Goal: Navigation & Orientation: Find specific page/section

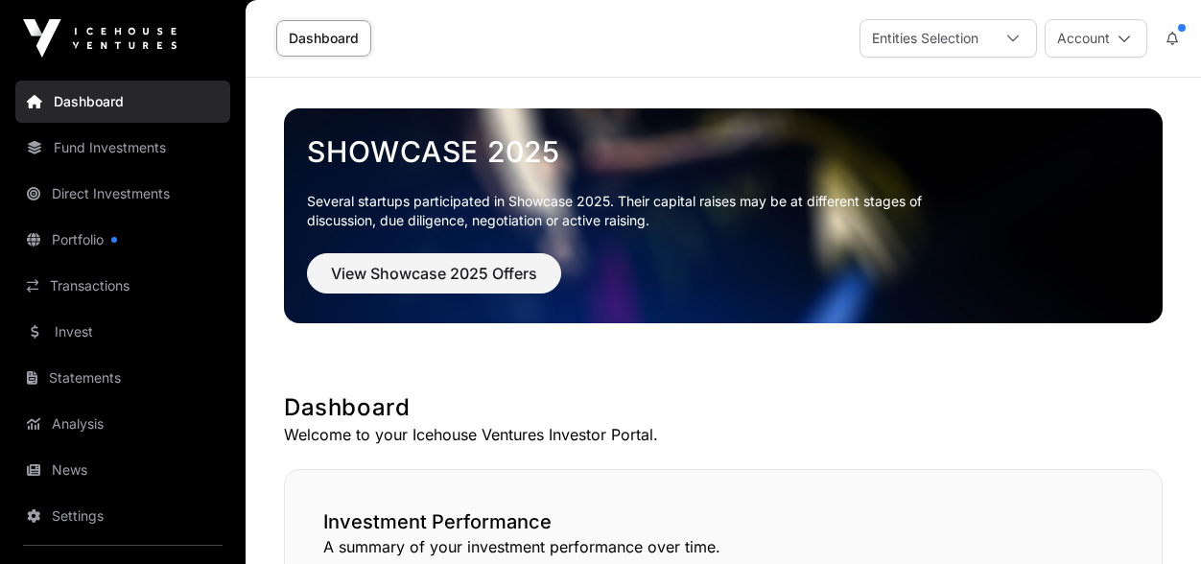
scroll to position [1379, 0]
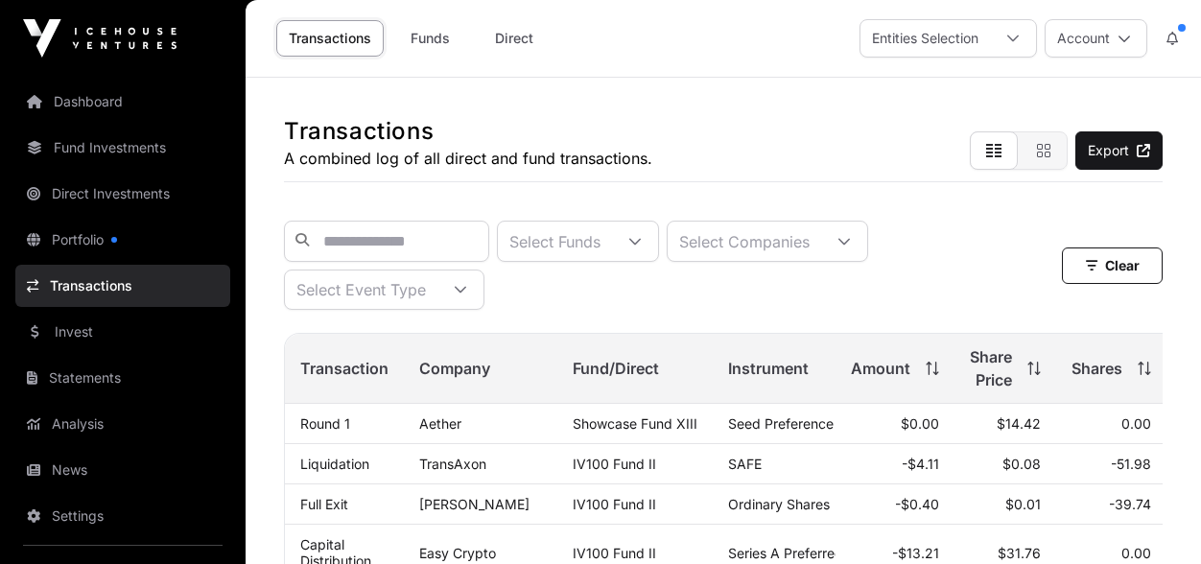
click at [89, 101] on link "Dashboard" at bounding box center [122, 102] width 215 height 42
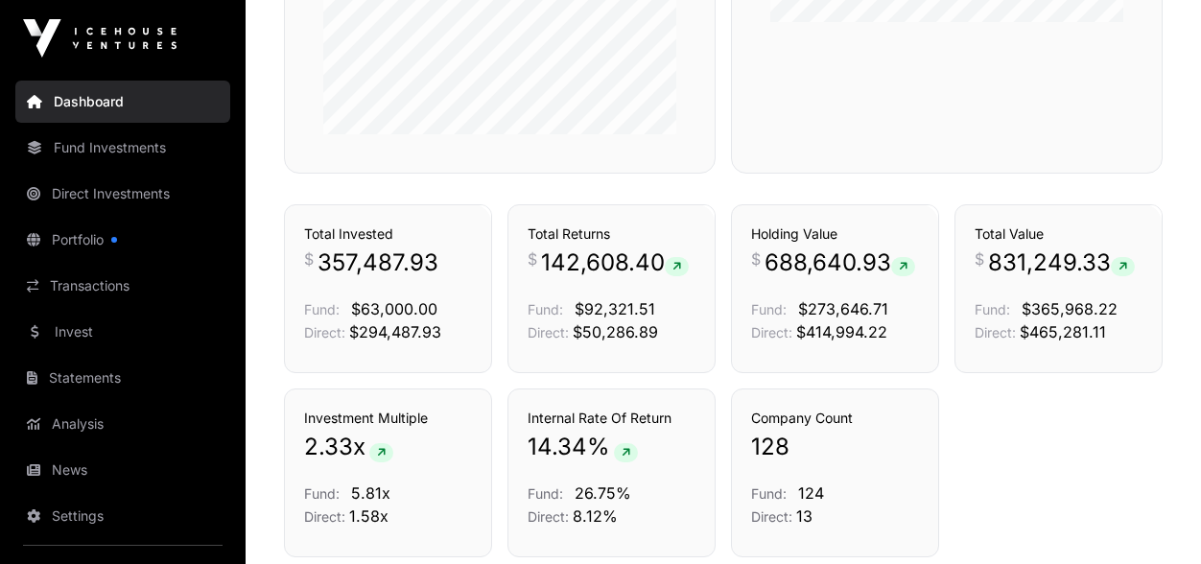
scroll to position [1197, 0]
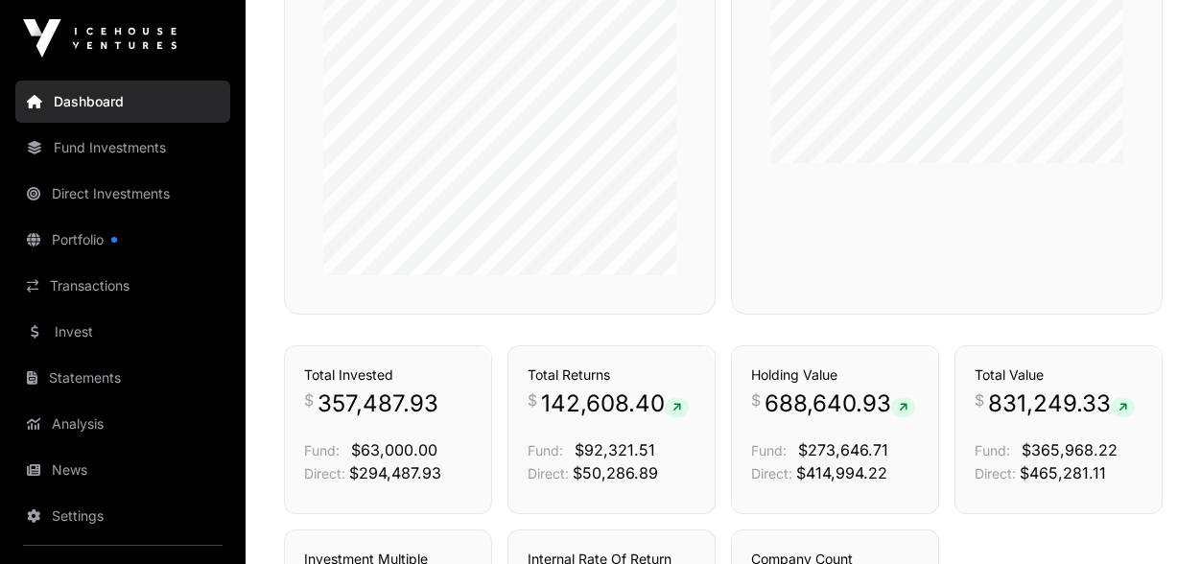
scroll to position [1059, 0]
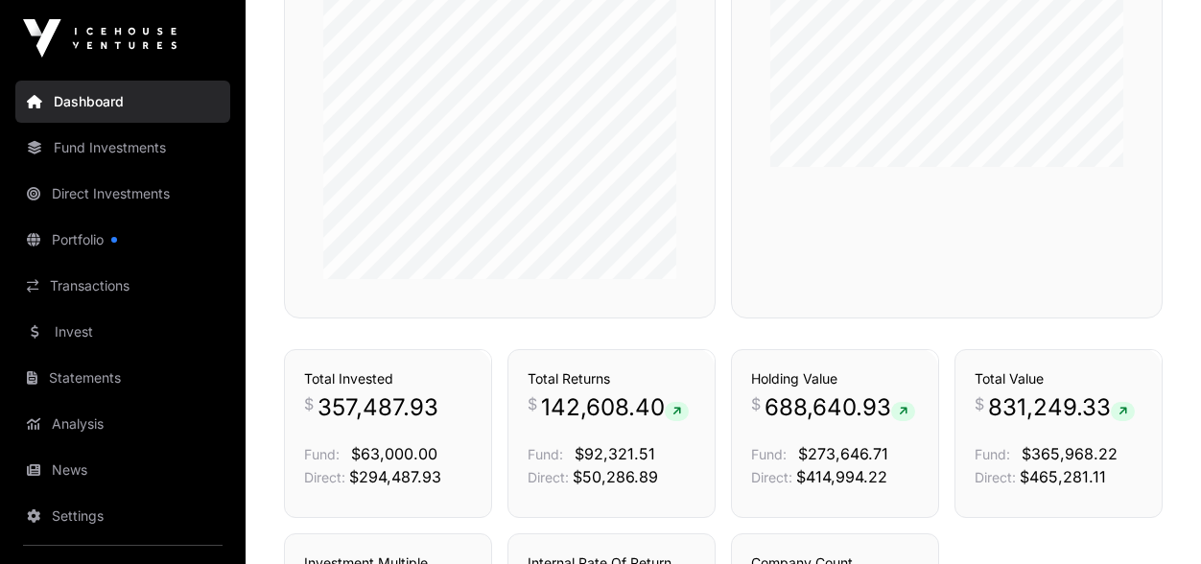
click at [123, 153] on link "Fund Investments" at bounding box center [122, 148] width 215 height 42
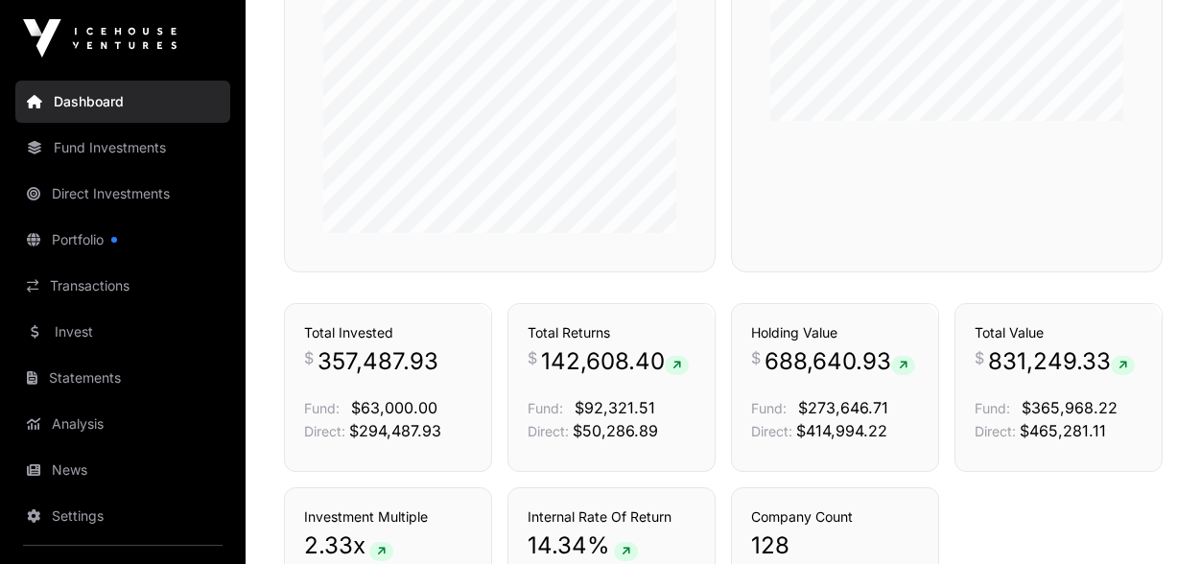
scroll to position [1059, 0]
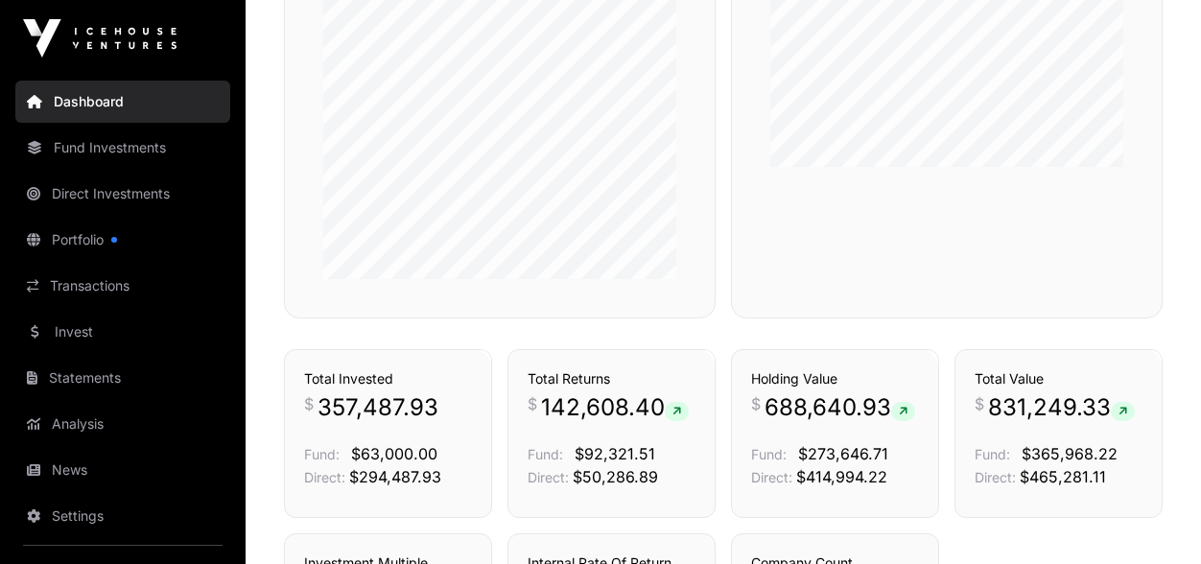
click at [84, 152] on link "Fund Investments" at bounding box center [122, 148] width 215 height 42
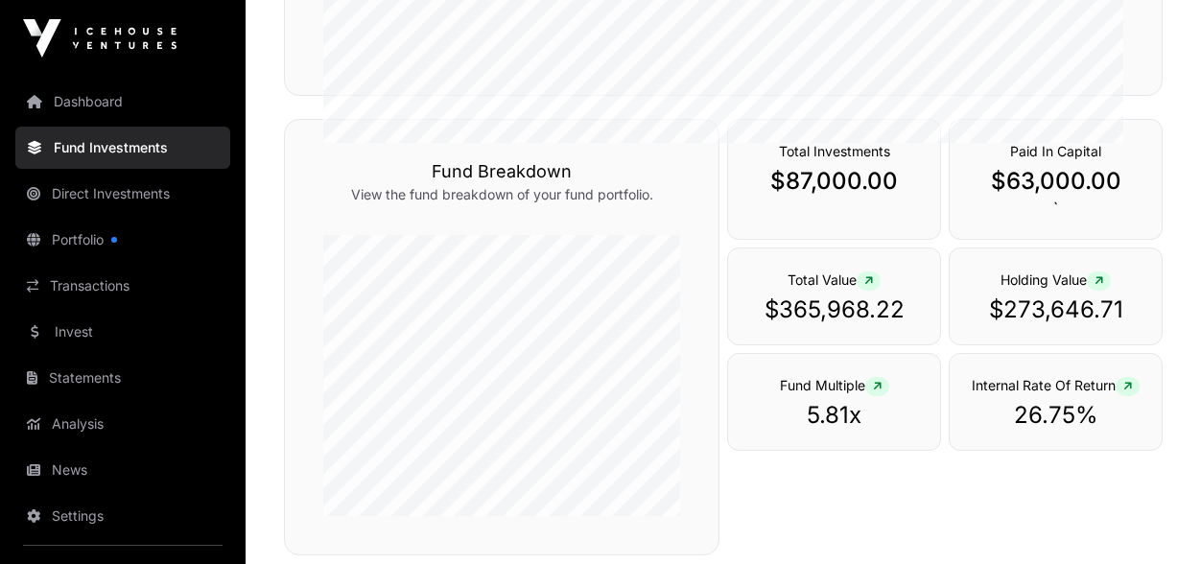
scroll to position [627, 0]
